Goal: Find specific page/section: Find specific page/section

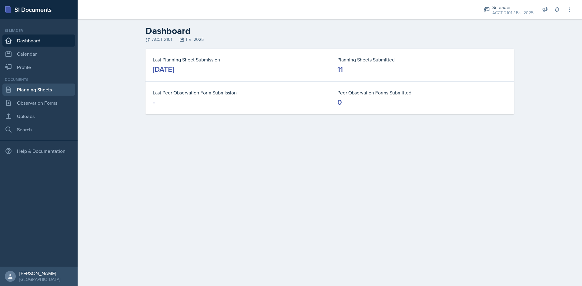
click at [43, 95] on link "Planning Sheets" at bounding box center [38, 90] width 73 height 12
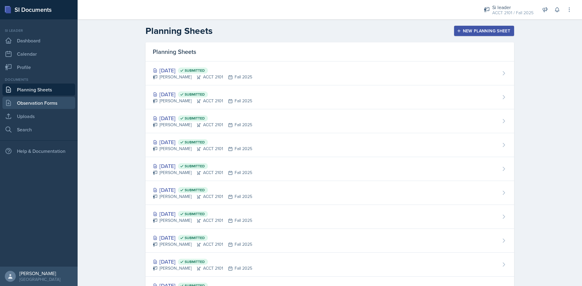
click at [63, 101] on link "Observation Forms" at bounding box center [38, 103] width 73 height 12
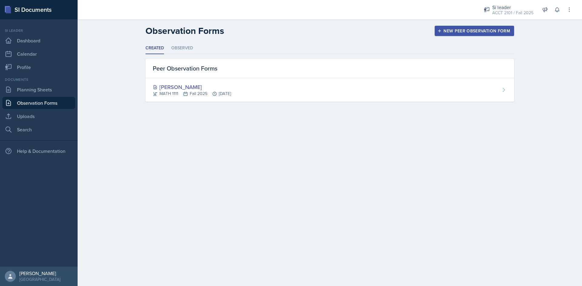
click at [193, 48] on ul "Created Observed" at bounding box center [329, 48] width 369 height 12
click at [191, 48] on li "Observed" at bounding box center [182, 48] width 22 height 12
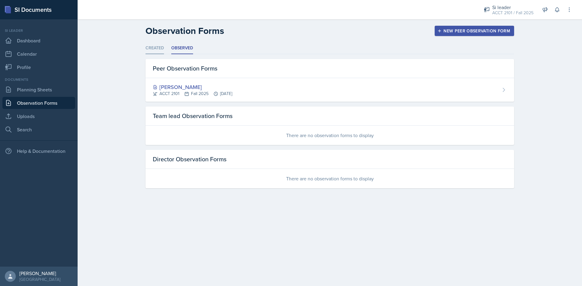
click at [155, 50] on li "Created" at bounding box center [154, 48] width 18 height 12
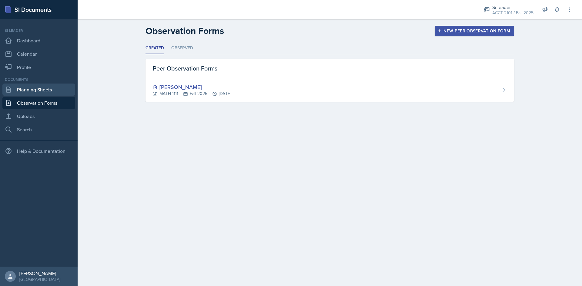
click at [42, 91] on link "Planning Sheets" at bounding box center [38, 90] width 73 height 12
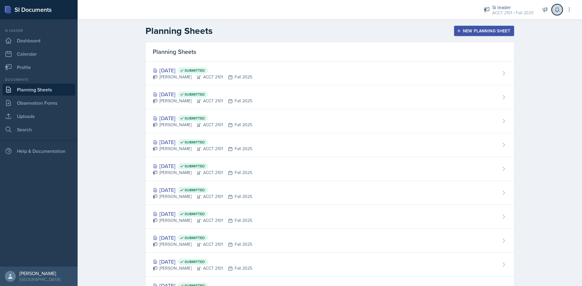
click at [557, 9] on icon at bounding box center [557, 10] width 6 height 6
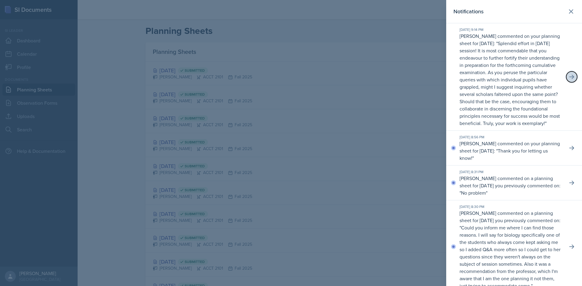
click at [571, 81] on button at bounding box center [571, 77] width 11 height 11
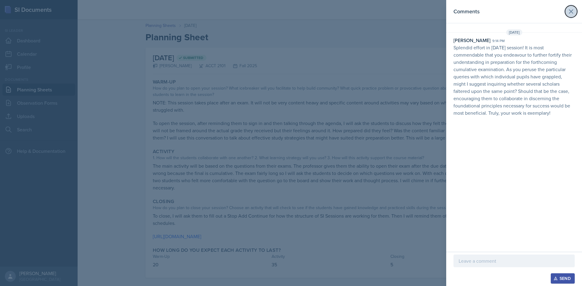
click at [567, 11] on button at bounding box center [571, 11] width 12 height 12
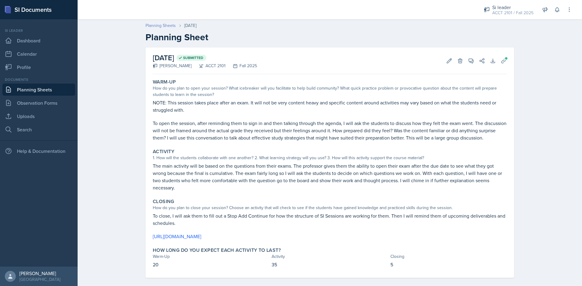
click at [152, 24] on link "Planning Sheets" at bounding box center [160, 25] width 30 height 6
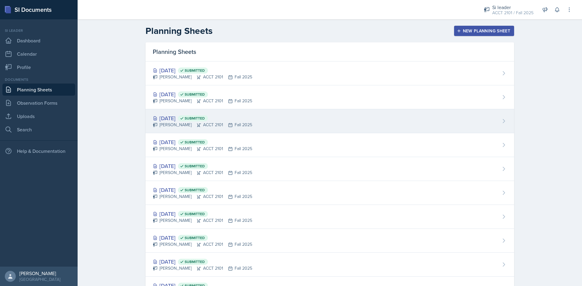
click at [267, 118] on div "[DATE] Submitted [PERSON_NAME] ACCT 2101 Fall 2025" at bounding box center [329, 121] width 369 height 24
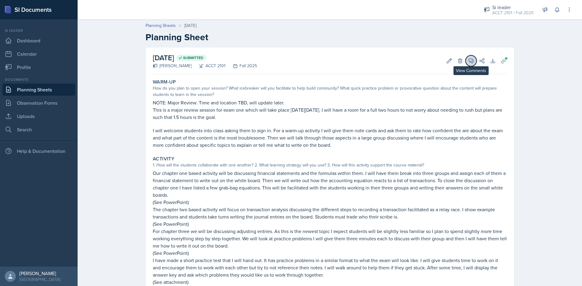
click at [469, 62] on icon at bounding box center [471, 61] width 5 height 5
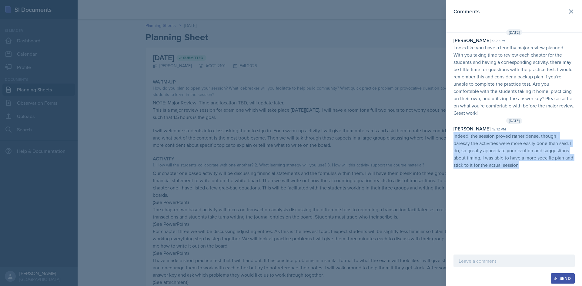
drag, startPoint x: 524, startPoint y: 165, endPoint x: 454, endPoint y: 135, distance: 76.2
click at [454, 135] on p "Indeed, the session proved rather dense, though I daresay the activities were m…" at bounding box center [513, 150] width 121 height 36
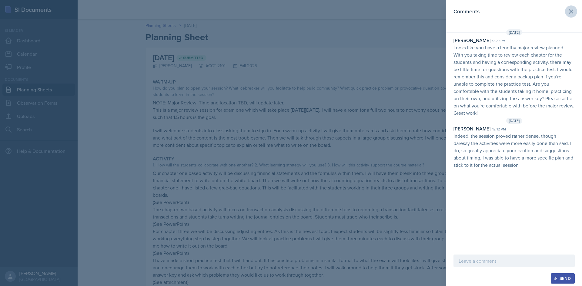
drag, startPoint x: 574, startPoint y: 7, endPoint x: 573, endPoint y: 9, distance: 3.1
click at [573, 8] on header "Comments" at bounding box center [514, 11] width 136 height 23
click at [573, 9] on icon at bounding box center [570, 11] width 7 height 7
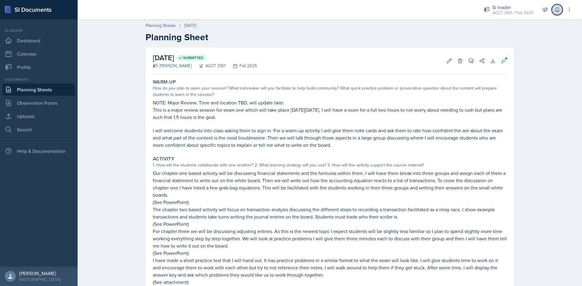
click at [557, 10] on icon at bounding box center [557, 10] width 6 height 6
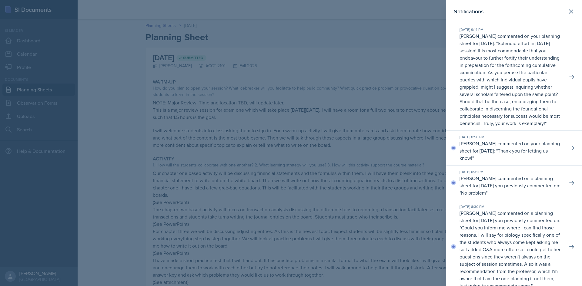
click at [572, 82] on div "[DATE] 9:14 PM [PERSON_NAME] commented on your planning sheet for [DATE]: " Spl…" at bounding box center [514, 77] width 136 height 108
click at [569, 79] on icon at bounding box center [571, 77] width 5 height 4
